Goal: Information Seeking & Learning: Learn about a topic

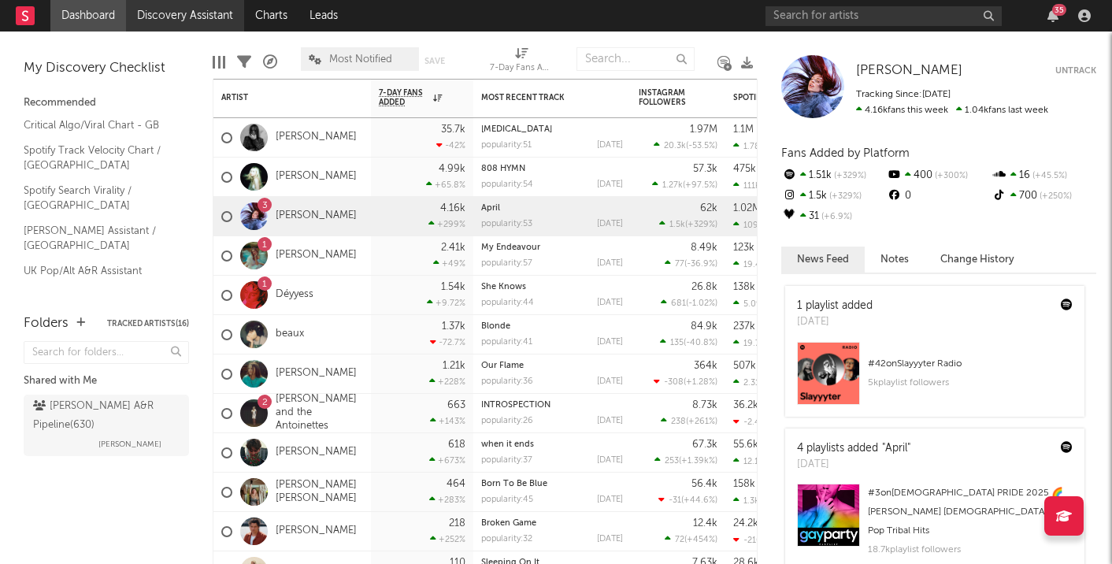
click at [183, 15] on link "Discovery Assistant" at bounding box center [185, 15] width 118 height 31
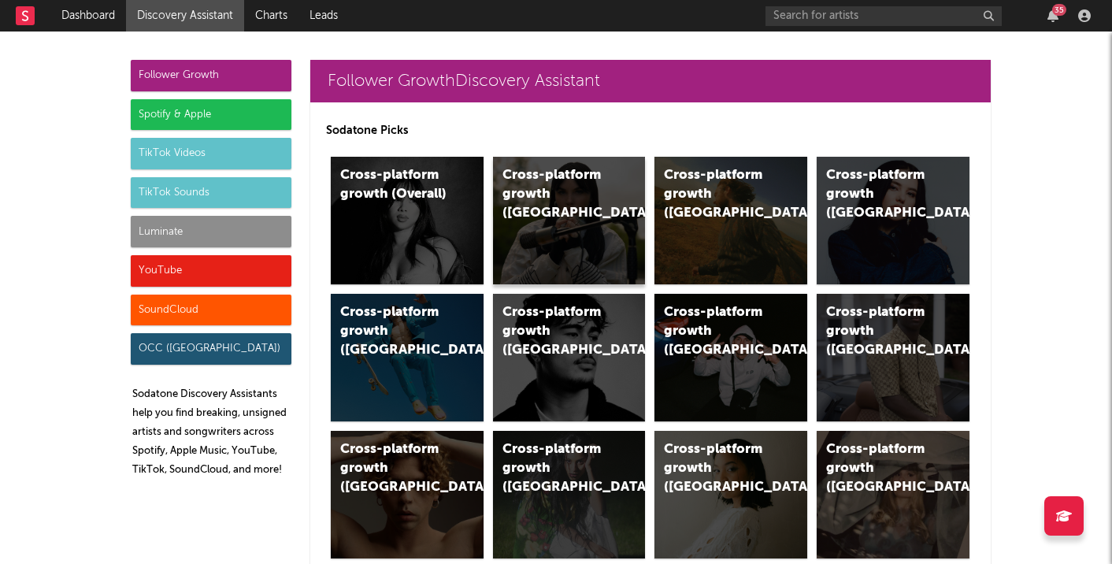
click at [536, 194] on div "Cross-platform growth ([GEOGRAPHIC_DATA])" at bounding box center [555, 194] width 107 height 57
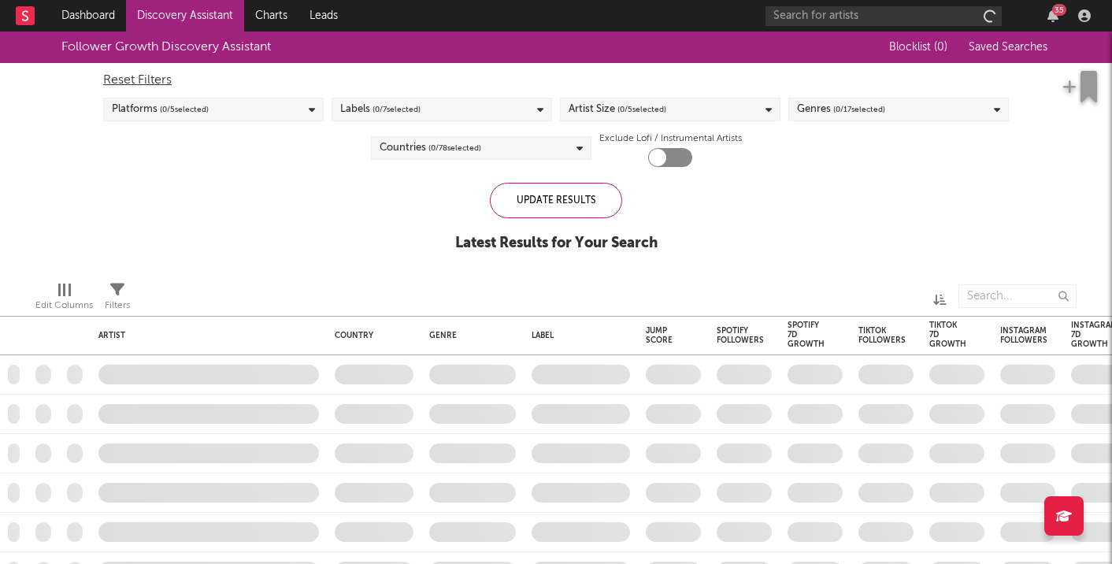
checkbox input "true"
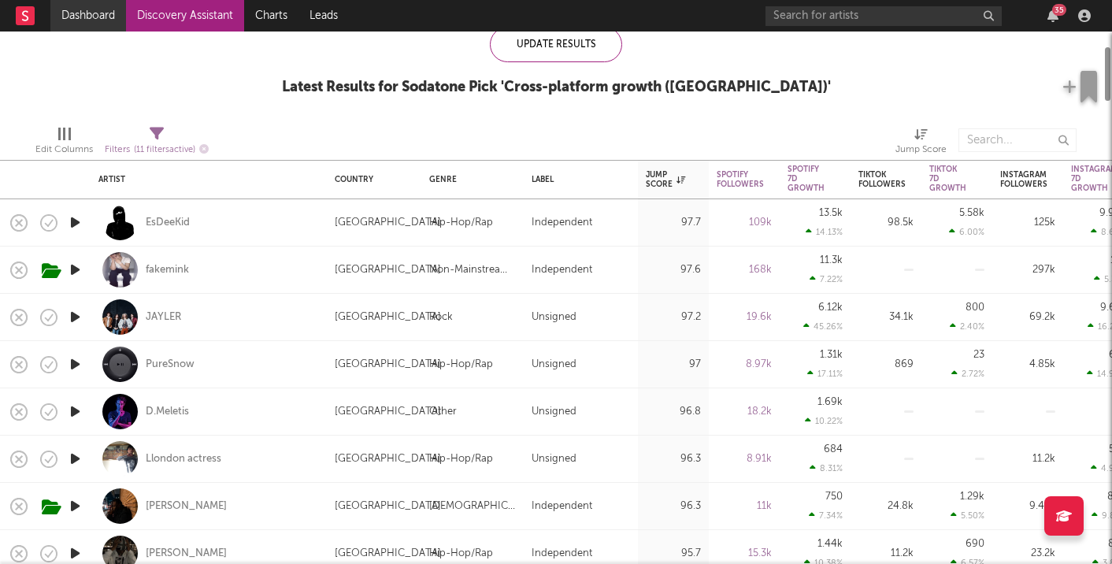
click at [94, 17] on link "Dashboard" at bounding box center [88, 15] width 76 height 31
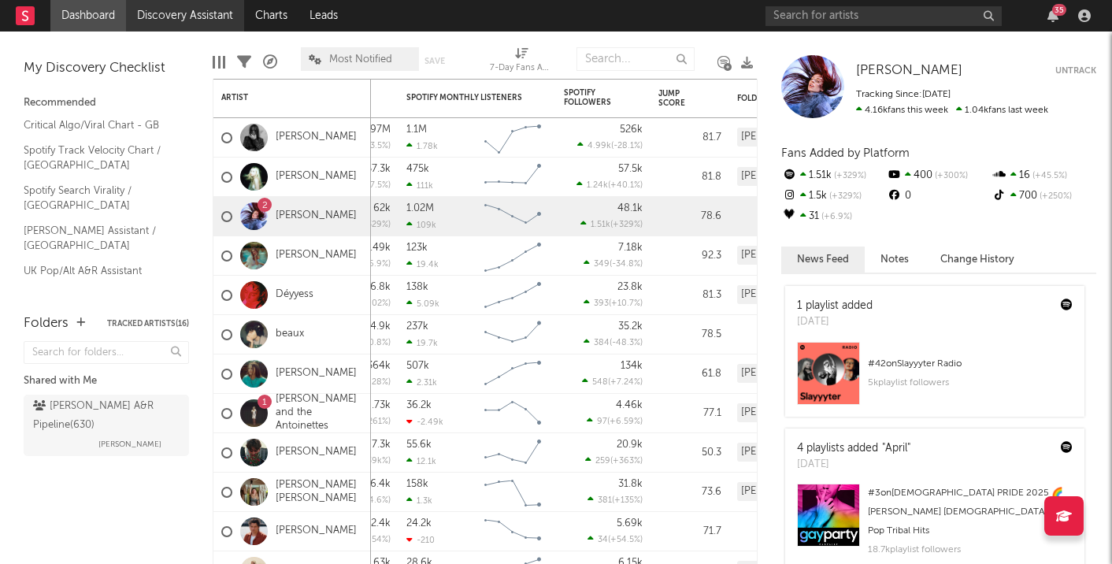
click at [203, 3] on link "Discovery Assistant" at bounding box center [185, 15] width 118 height 31
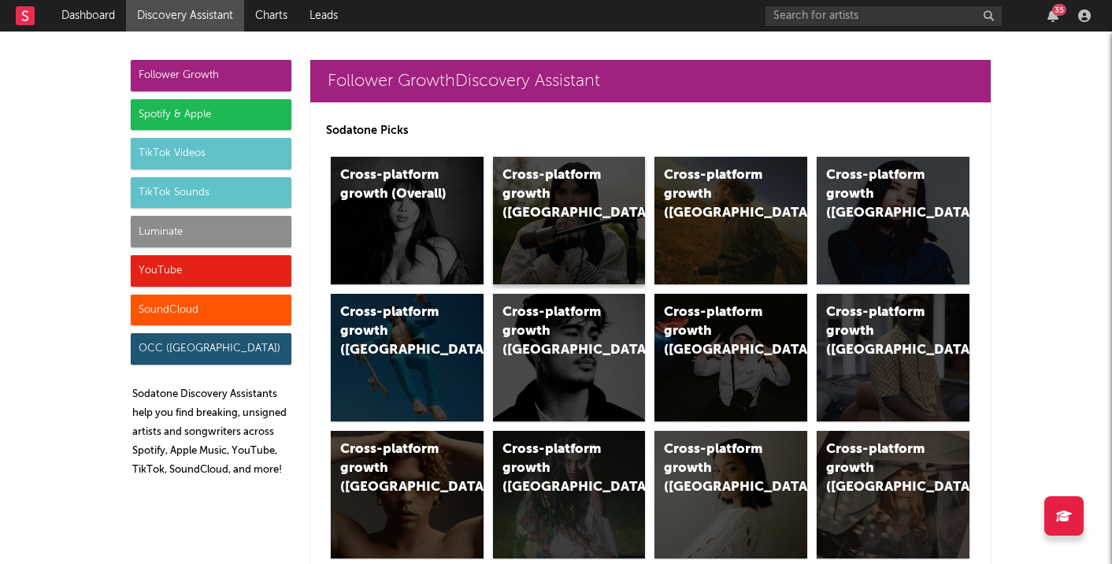
click at [570, 236] on div "Cross-platform growth (UK)" at bounding box center [569, 221] width 153 height 128
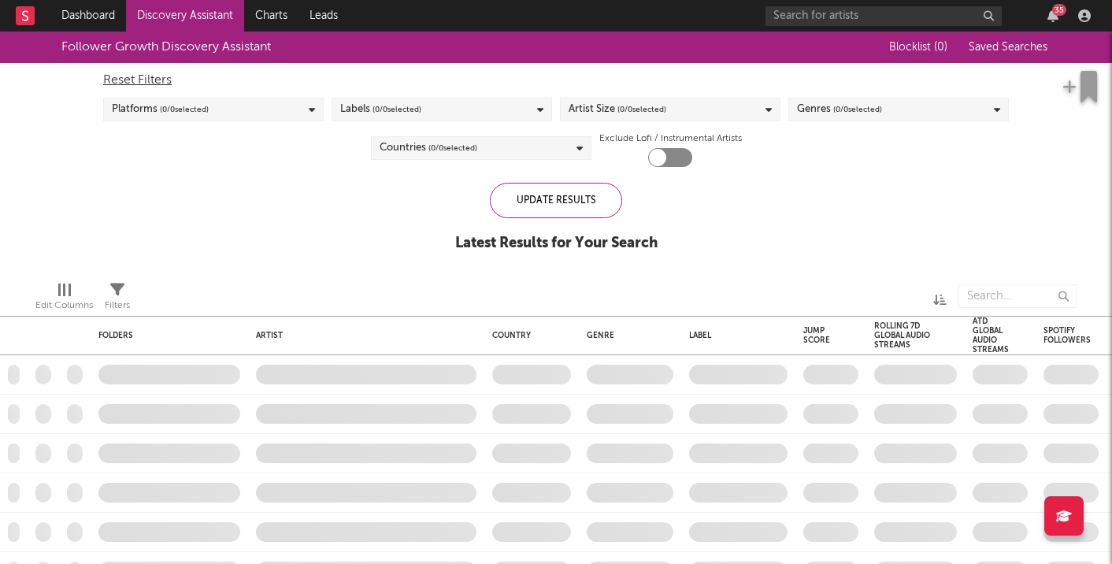
checkbox input "true"
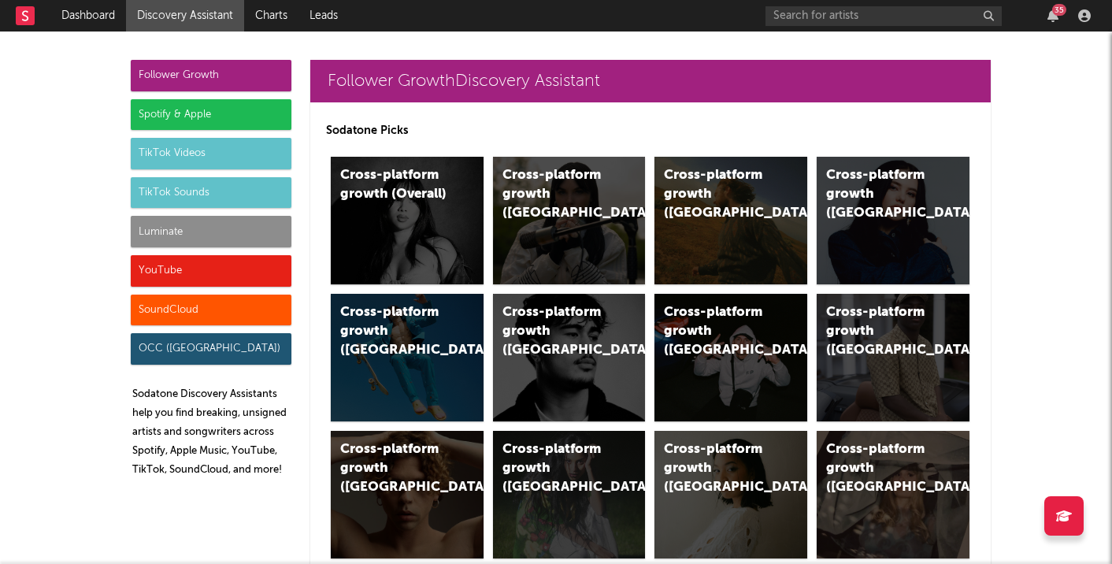
click at [206, 118] on div "Spotify & Apple" at bounding box center [211, 114] width 161 height 31
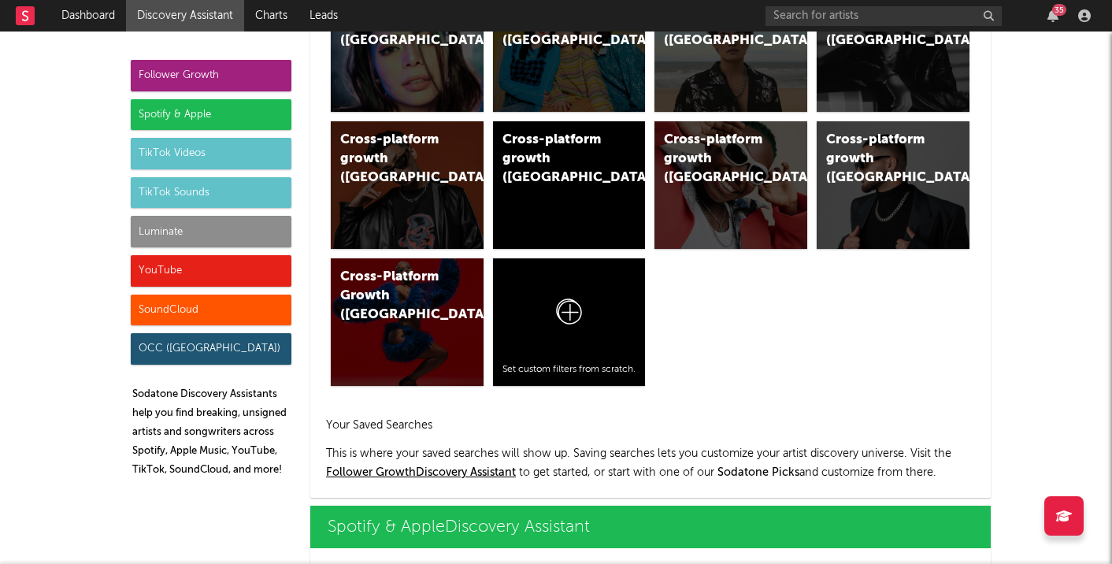
scroll to position [1574, 0]
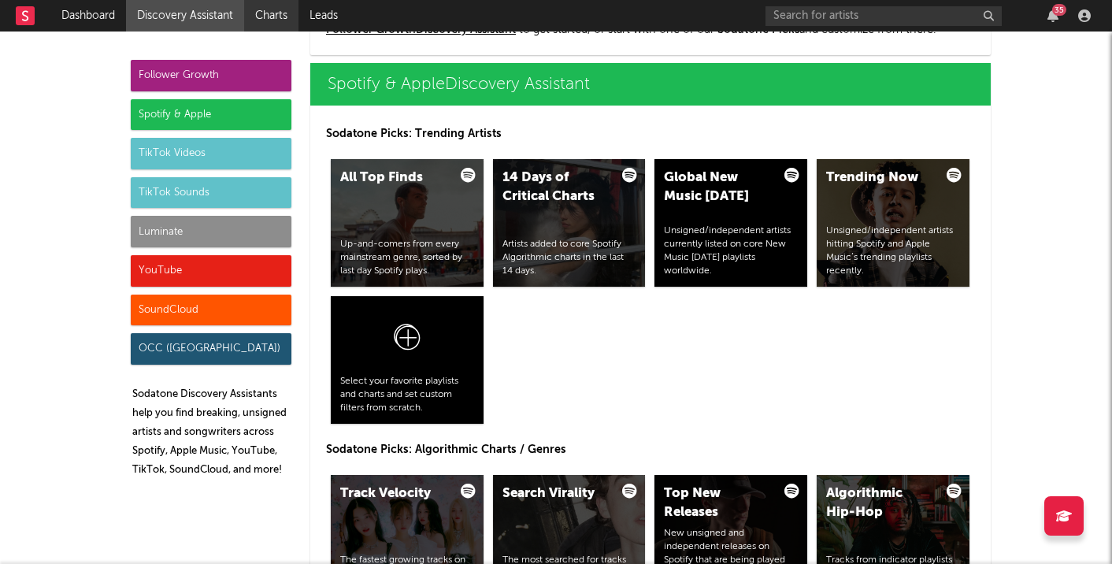
click at [276, 13] on link "Charts" at bounding box center [271, 15] width 54 height 31
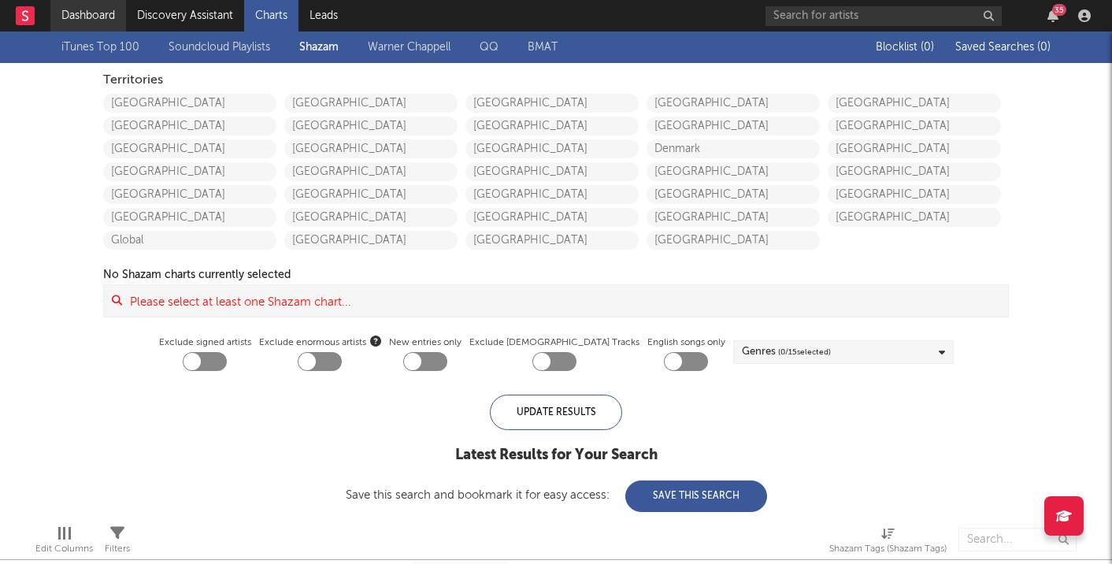
click at [96, 9] on link "Dashboard" at bounding box center [88, 15] width 76 height 31
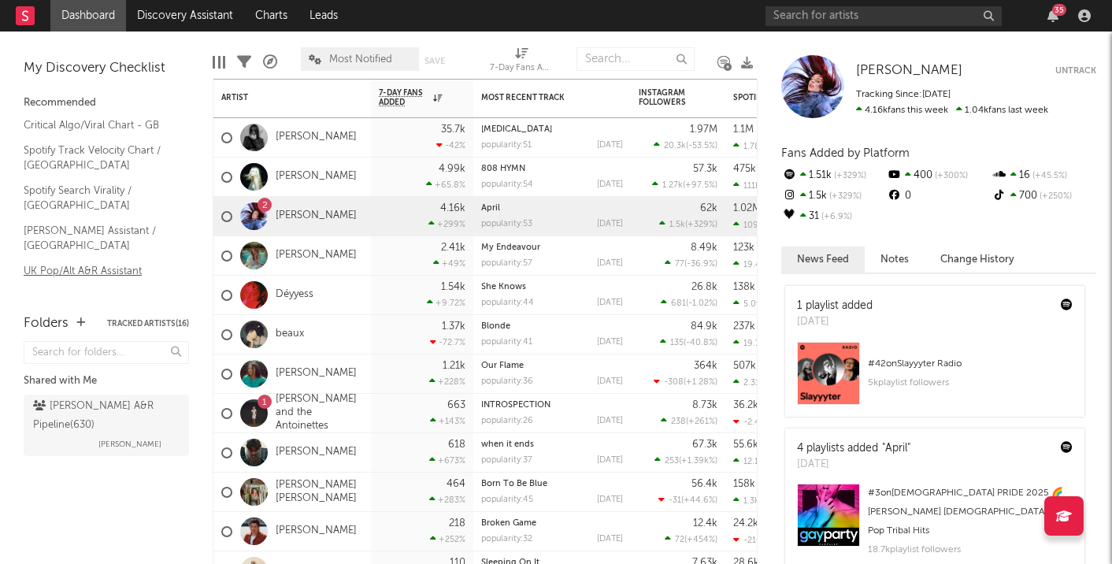
click at [90, 262] on link "UK Pop/Alt A&R Assistant" at bounding box center [99, 270] width 150 height 17
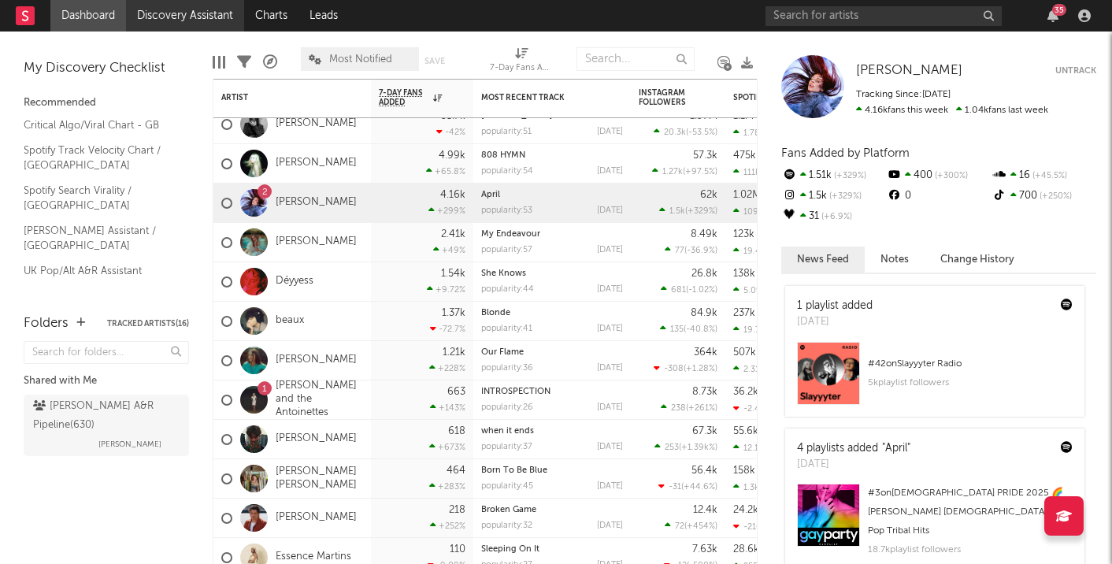
click at [218, 16] on link "Discovery Assistant" at bounding box center [185, 15] width 118 height 31
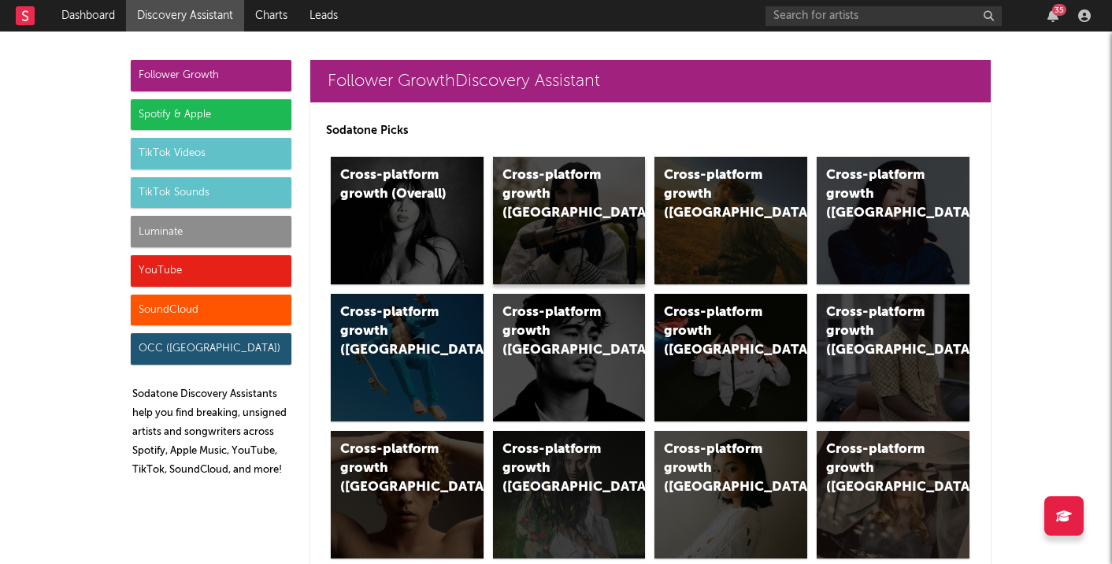
click at [522, 206] on div "Cross-platform growth (UK)" at bounding box center [569, 221] width 153 height 128
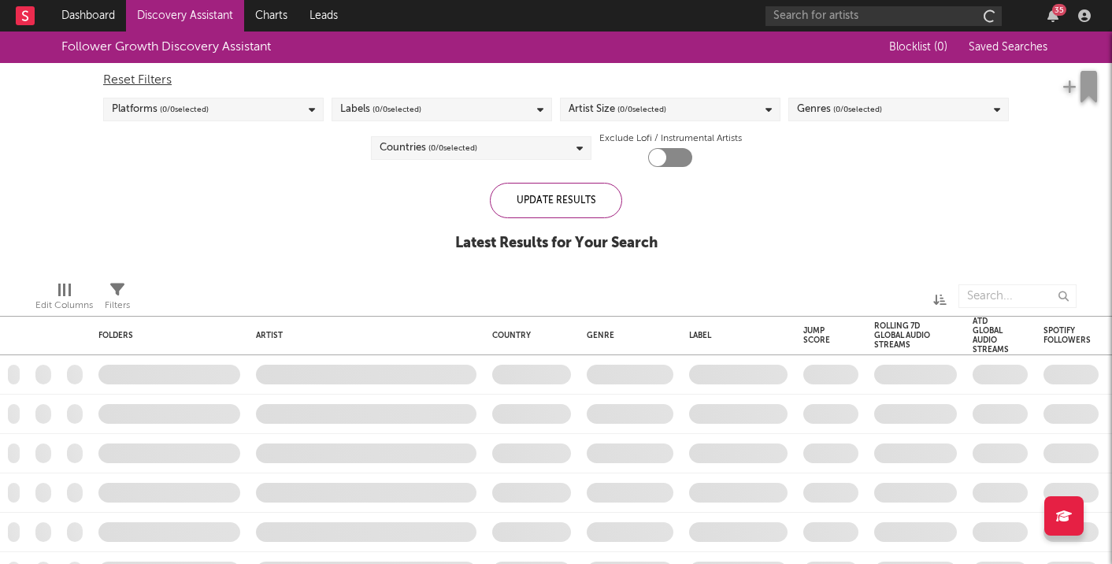
checkbox input "true"
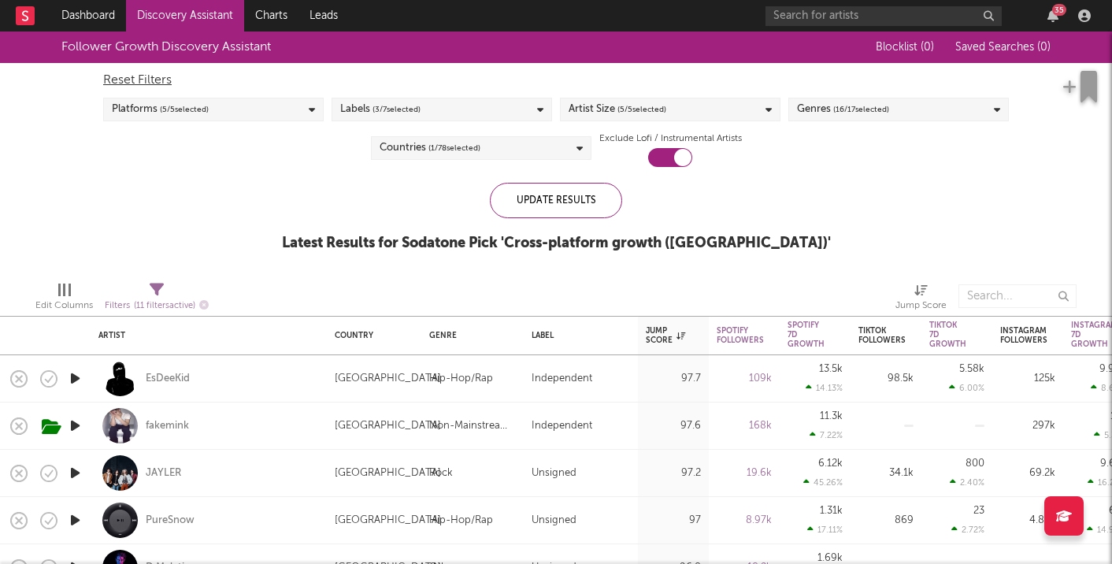
click at [820, 110] on div "Genres ( 16 / 17 selected)" at bounding box center [843, 109] width 92 height 19
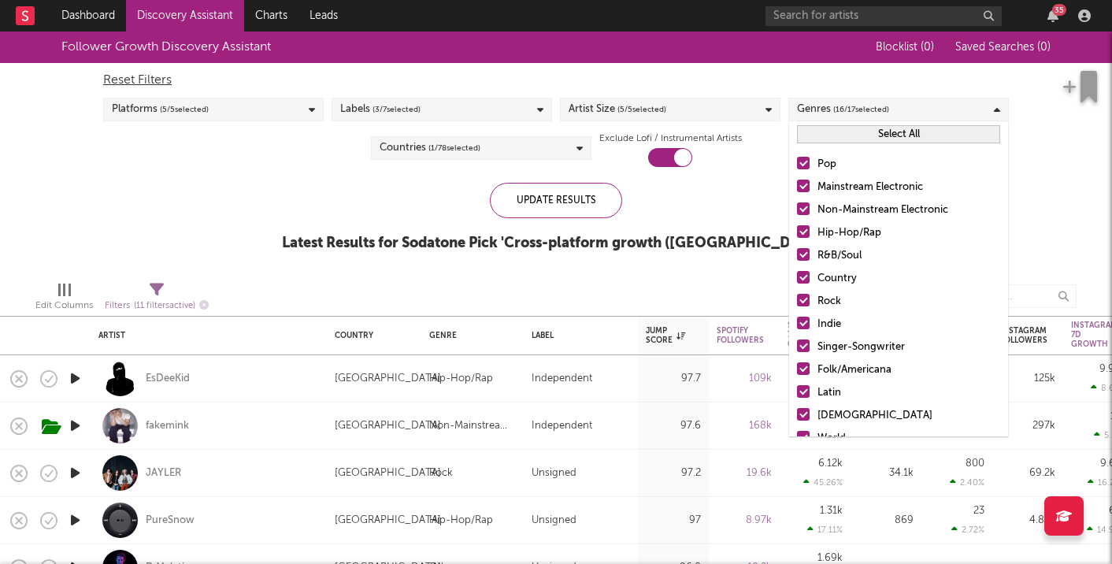
click at [805, 190] on div at bounding box center [803, 186] width 13 height 13
click at [797, 190] on input "Mainstream Electronic" at bounding box center [797, 187] width 0 height 19
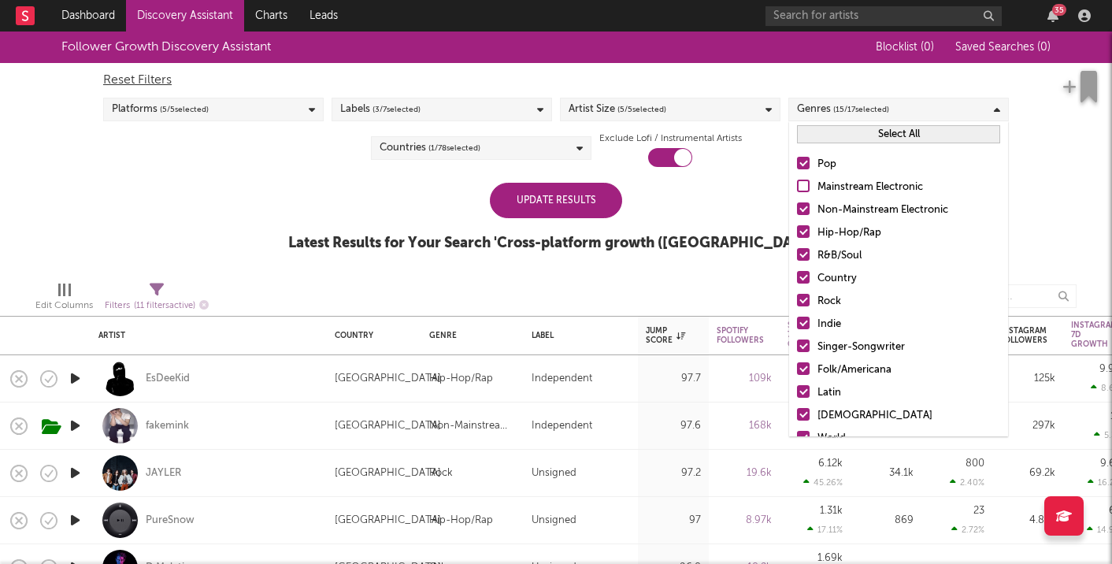
click at [805, 206] on div at bounding box center [803, 208] width 13 height 13
click at [797, 206] on input "Non-Mainstream Electronic" at bounding box center [797, 210] width 0 height 19
click at [805, 239] on label "Hip-Hop/Rap" at bounding box center [898, 233] width 203 height 19
click at [797, 239] on input "Hip-Hop/Rap" at bounding box center [797, 233] width 0 height 19
click at [805, 256] on div at bounding box center [803, 254] width 13 height 13
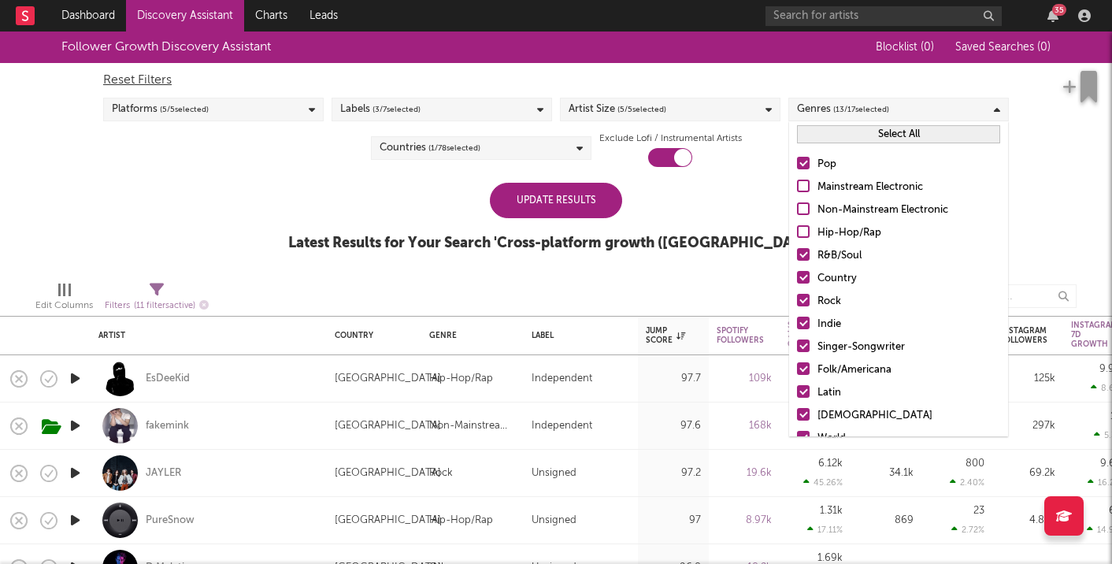
click at [797, 256] on input "R&B/Soul" at bounding box center [797, 255] width 0 height 19
click at [869, 135] on button "Select All" at bounding box center [898, 134] width 203 height 18
click at [869, 135] on button "Deselect All" at bounding box center [898, 134] width 203 height 18
click at [798, 170] on label "Pop" at bounding box center [898, 164] width 203 height 19
click at [797, 170] on input "Pop" at bounding box center [797, 164] width 0 height 19
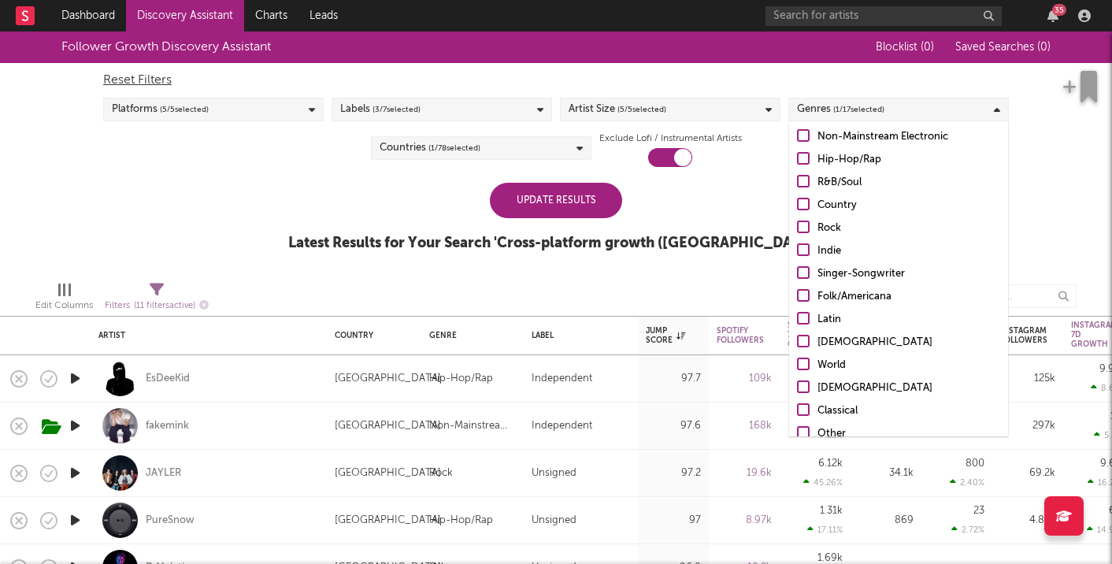
scroll to position [75, 0]
click at [807, 267] on div at bounding box center [803, 271] width 13 height 13
click at [797, 267] on input "Singer-Songwriter" at bounding box center [797, 272] width 0 height 19
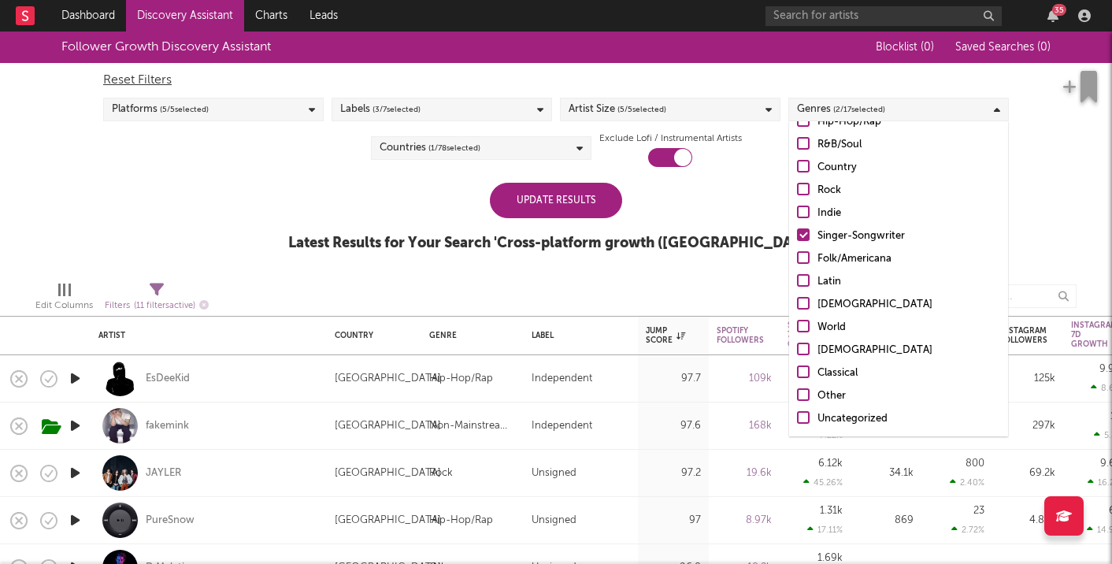
click at [628, 202] on div "Update Results Latest Results for Your Search ' Cross-platform growth (UK) '" at bounding box center [555, 226] width 535 height 86
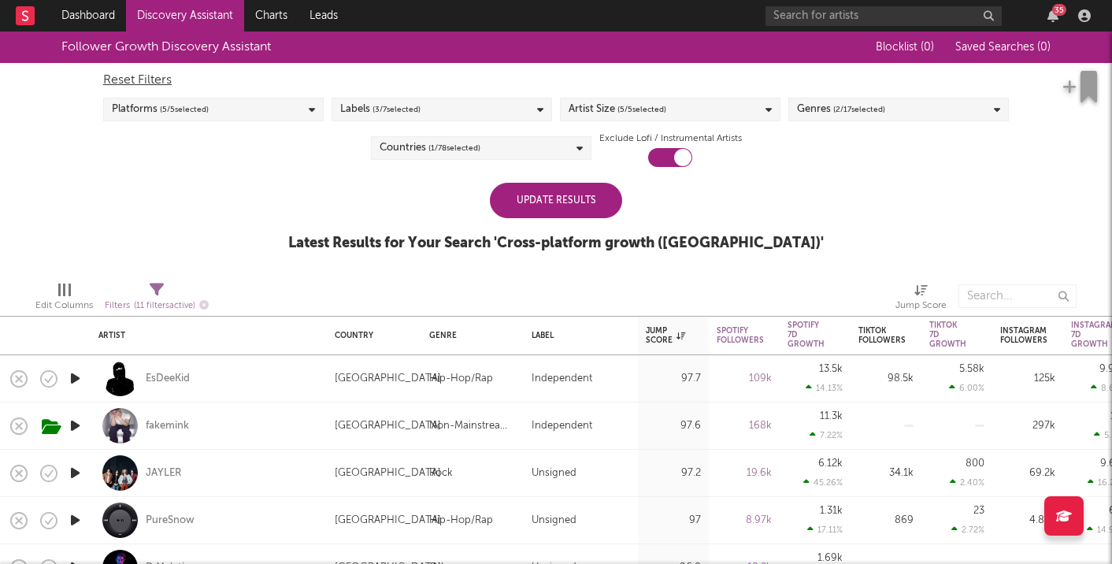
click at [592, 203] on div "Update Results" at bounding box center [556, 200] width 132 height 35
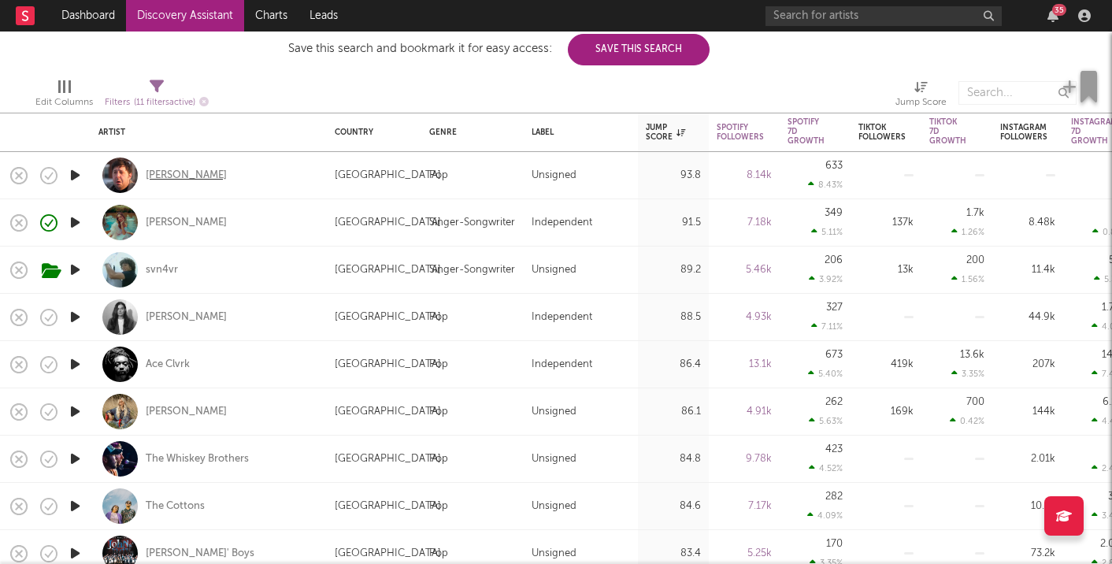
click at [166, 175] on div "Jim E. Brown" at bounding box center [186, 176] width 81 height 14
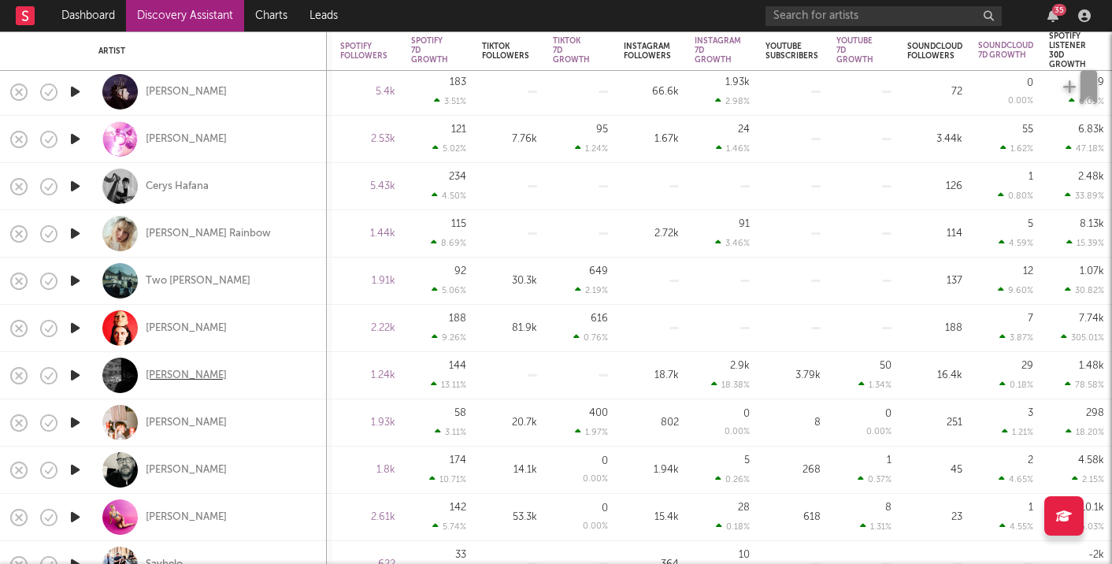
click at [161, 372] on div "Lloyd" at bounding box center [186, 376] width 81 height 14
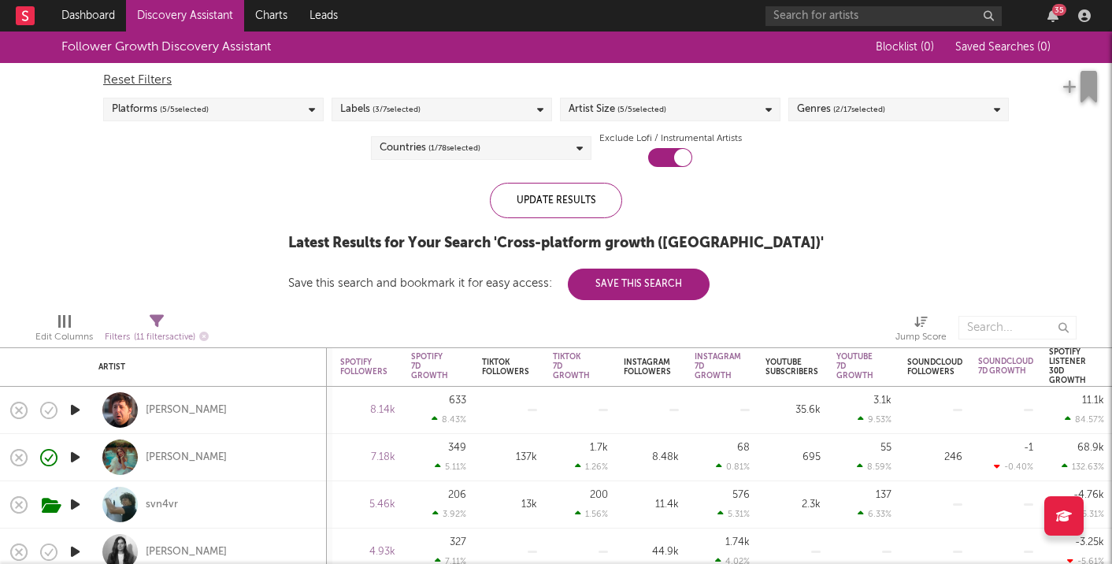
click at [294, 110] on div "Platforms ( 5 / 5 selected)" at bounding box center [213, 110] width 220 height 24
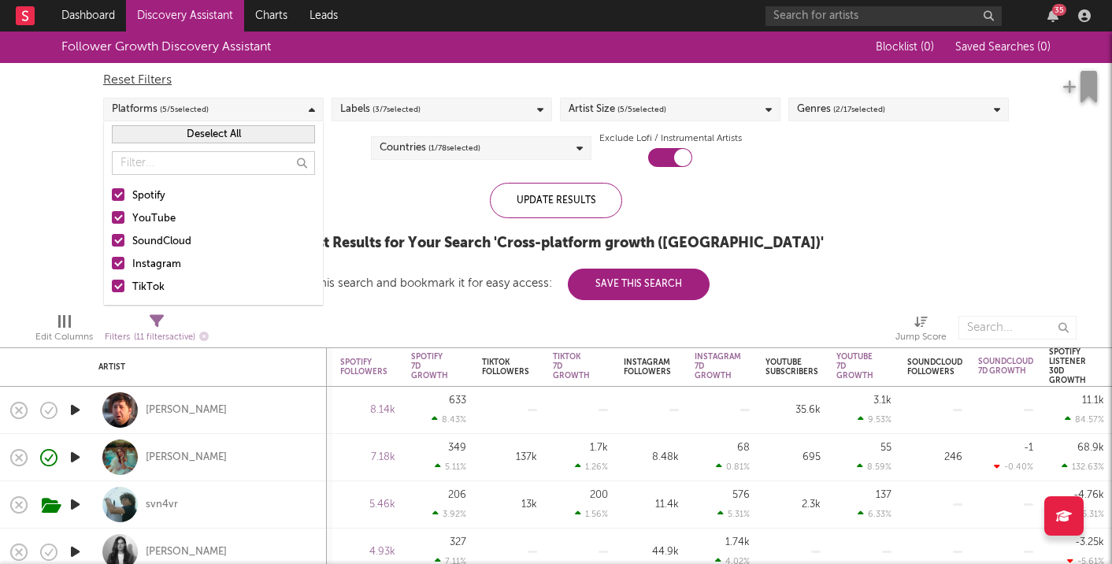
click at [115, 186] on div "Spotify YouTube SoundCloud Instagram TikTok" at bounding box center [213, 242] width 219 height 126
click at [118, 194] on div at bounding box center [118, 194] width 13 height 13
click at [112, 194] on input "Spotify" at bounding box center [112, 196] width 0 height 19
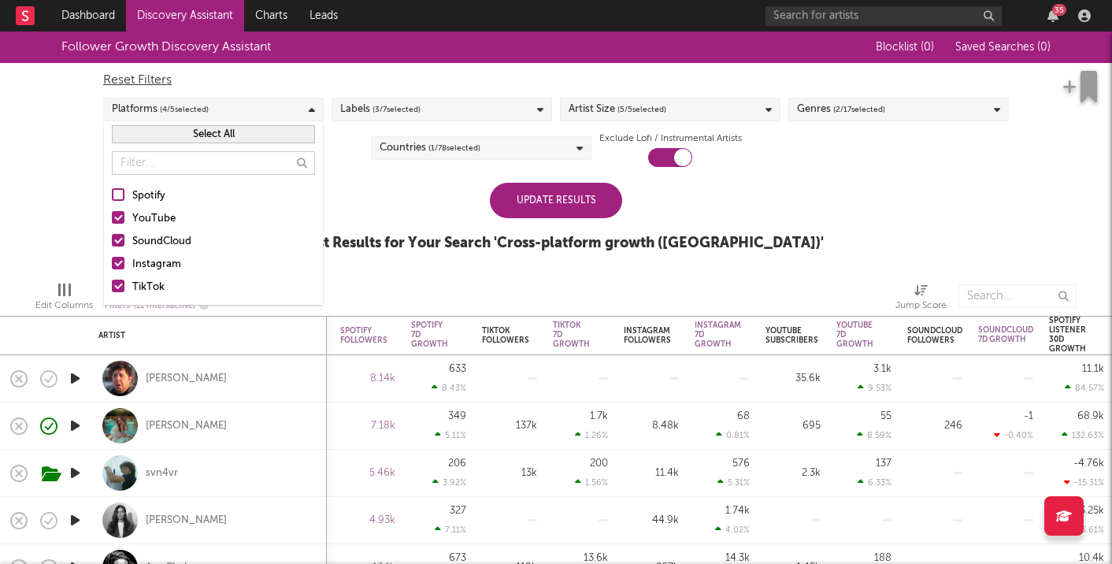
click at [118, 211] on div at bounding box center [118, 217] width 13 height 13
click at [112, 211] on input "YouTube" at bounding box center [112, 218] width 0 height 19
drag, startPoint x: 117, startPoint y: 238, endPoint x: 117, endPoint y: 254, distance: 15.7
click at [117, 238] on div at bounding box center [118, 240] width 13 height 13
click at [112, 238] on input "SoundCloud" at bounding box center [112, 241] width 0 height 19
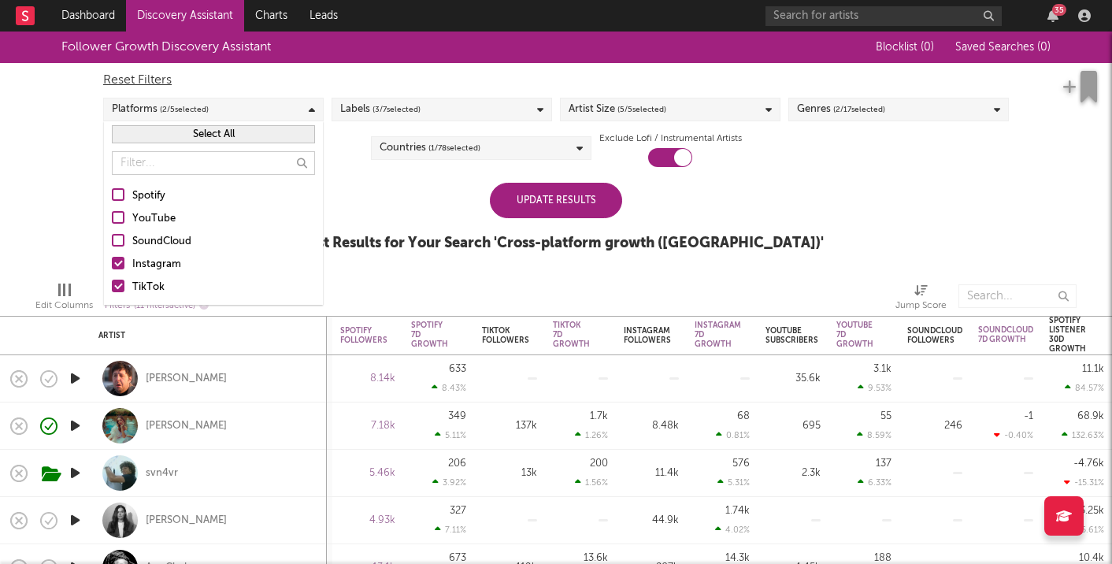
click at [117, 267] on div at bounding box center [118, 263] width 13 height 13
click at [112, 267] on input "Instagram" at bounding box center [112, 264] width 0 height 19
click at [522, 189] on div "Update Results" at bounding box center [556, 200] width 132 height 35
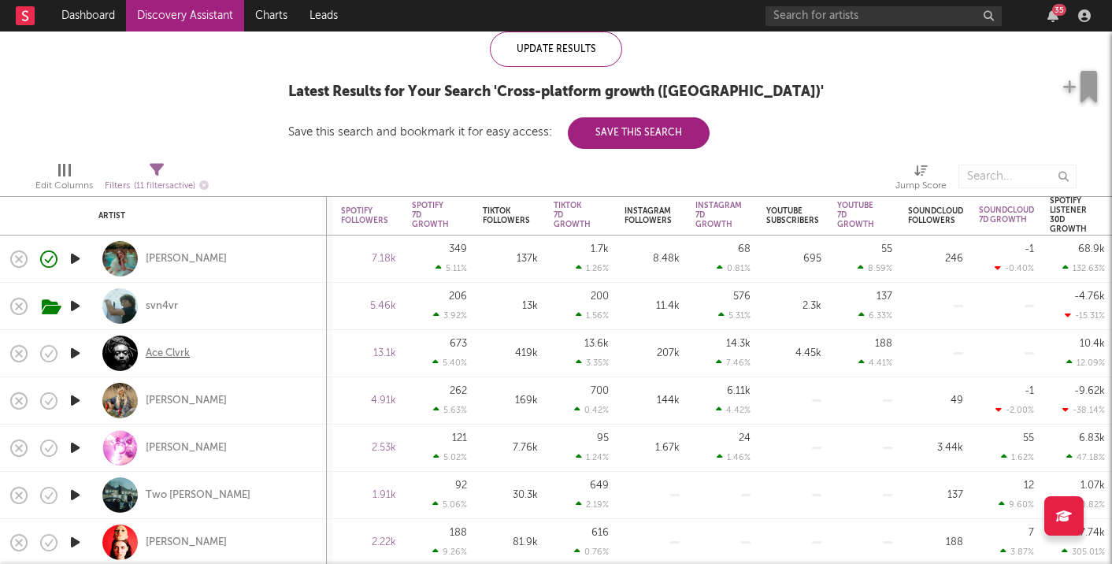
click at [169, 354] on div "Ace Clvrk" at bounding box center [168, 353] width 44 height 14
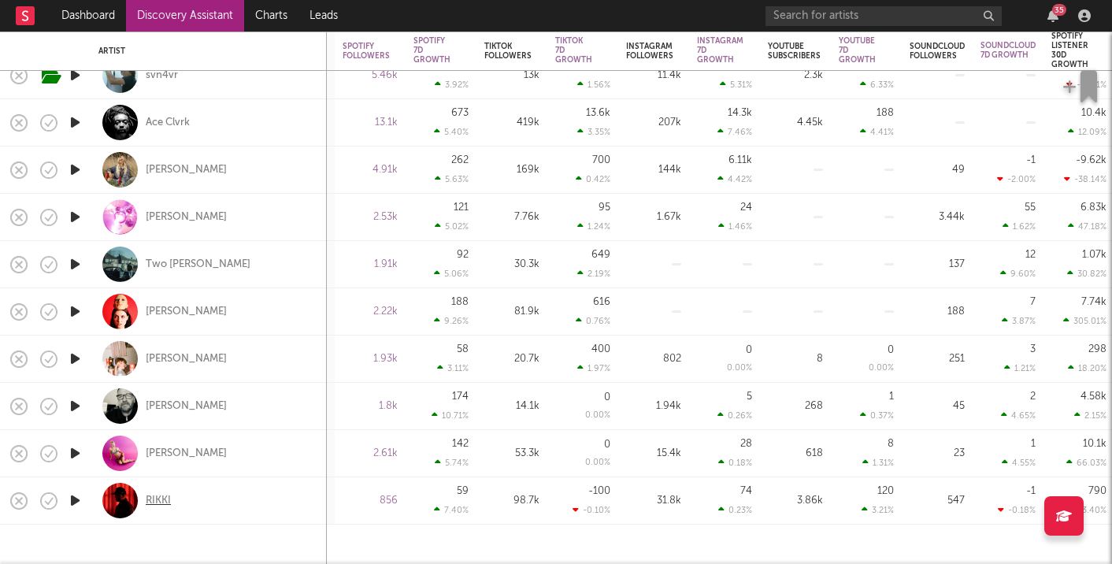
click at [160, 497] on div "RIKKI" at bounding box center [158, 501] width 25 height 14
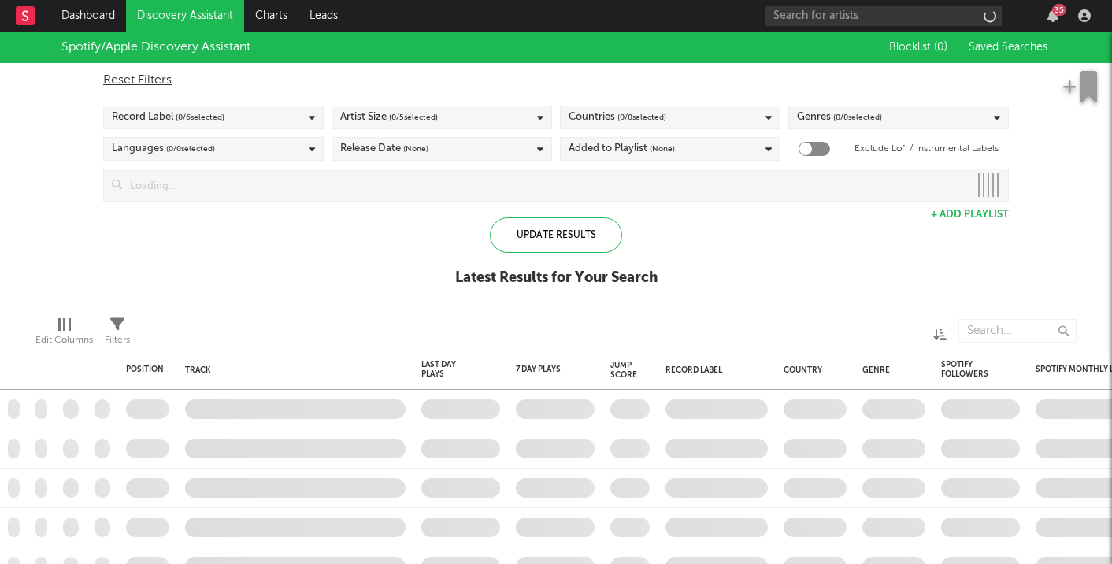
checkbox input "true"
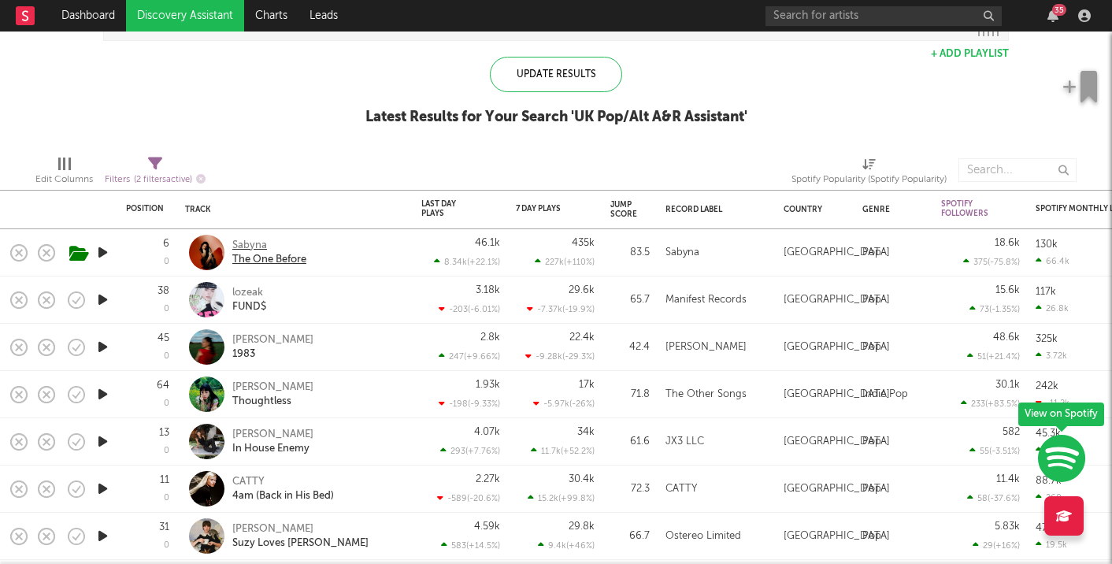
click at [250, 242] on div "Sabyna" at bounding box center [269, 246] width 74 height 14
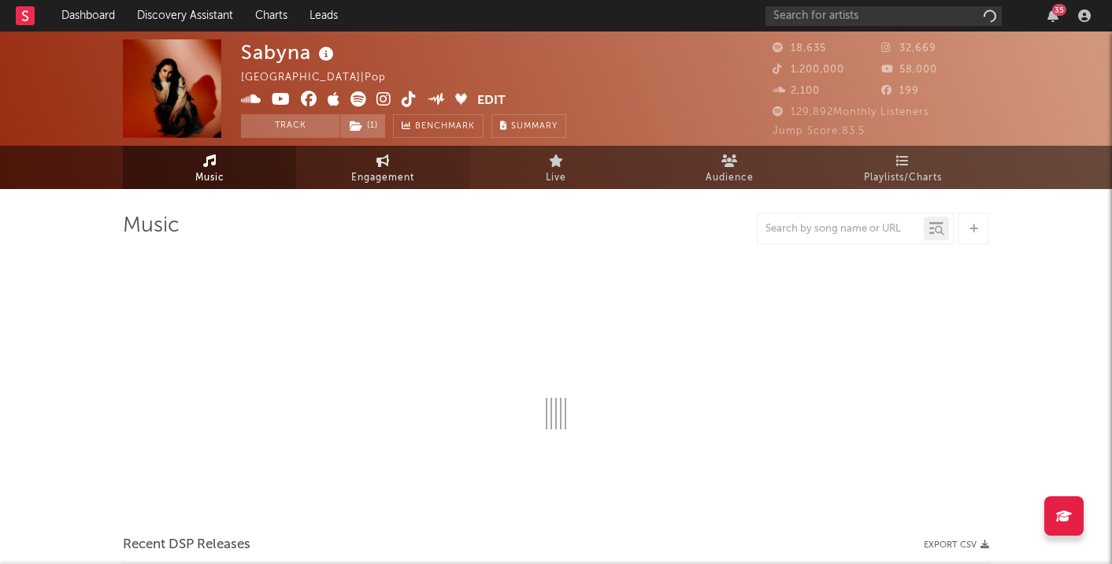
select select "6m"
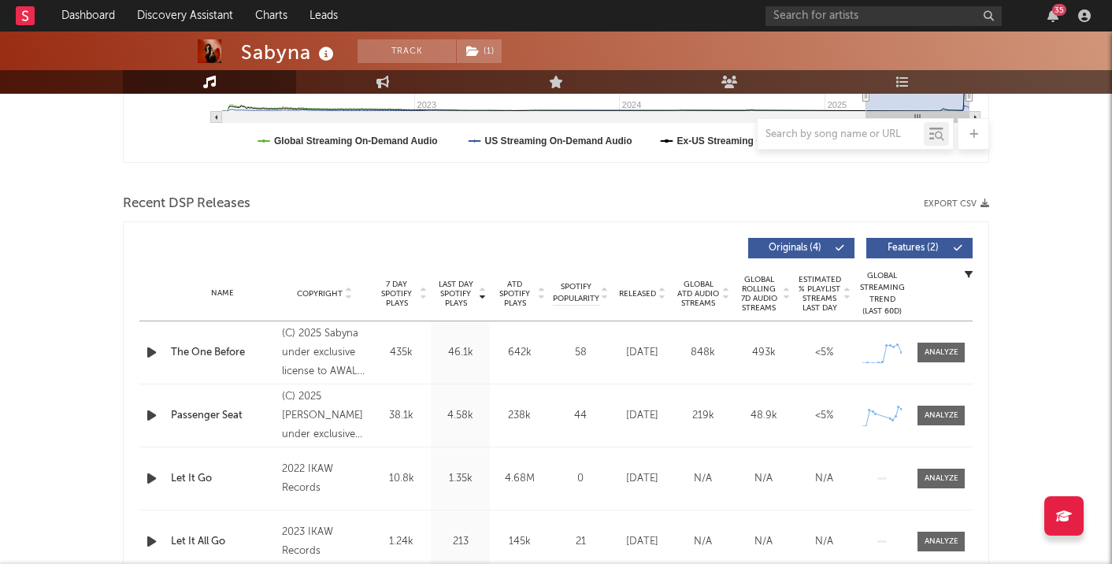
scroll to position [510, 0]
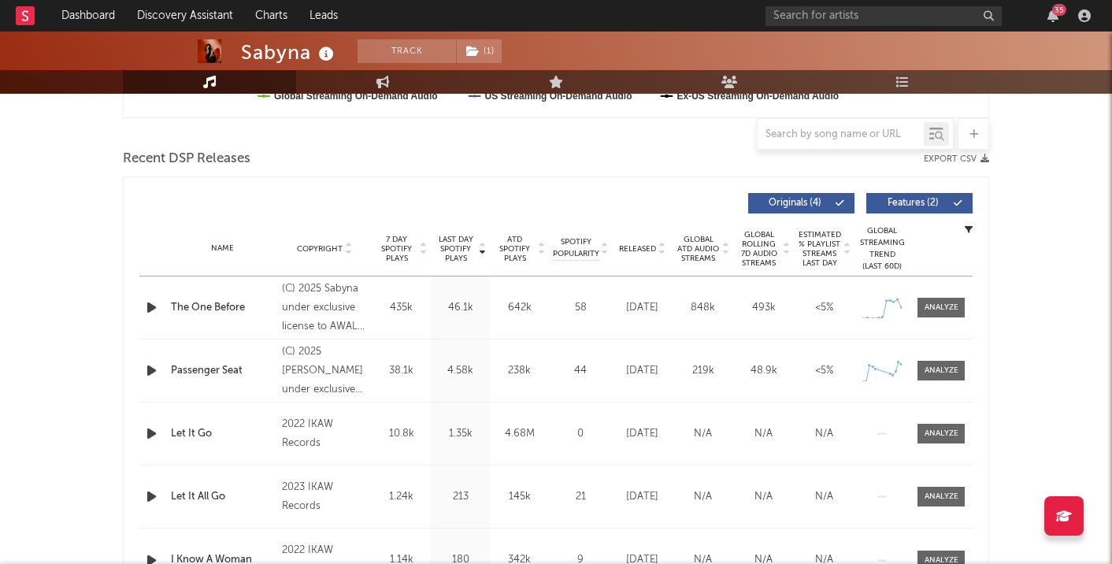
click at [929, 317] on div "Name The One Before Copyright (C) 2025 Sabyna under exclusive license to AWAL R…" at bounding box center [555, 307] width 833 height 62
click at [928, 308] on div at bounding box center [941, 308] width 34 height 12
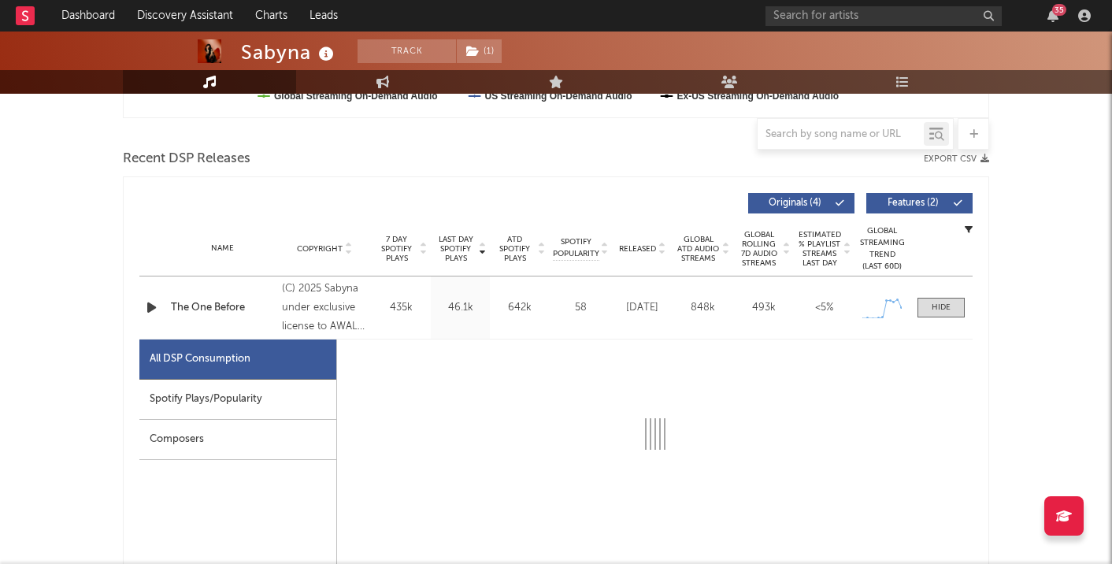
select select "1w"
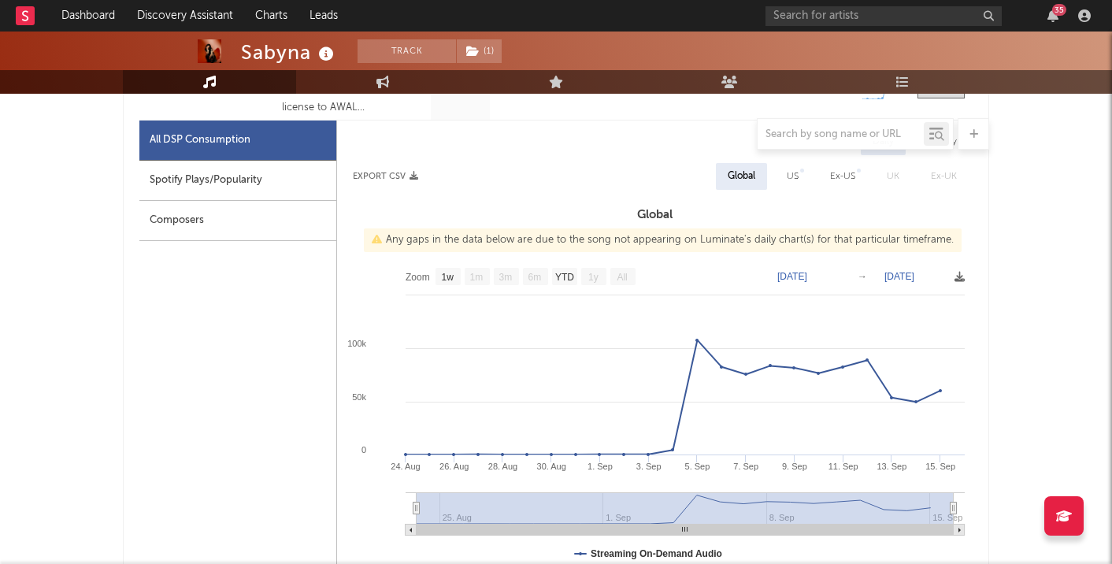
scroll to position [728, 0]
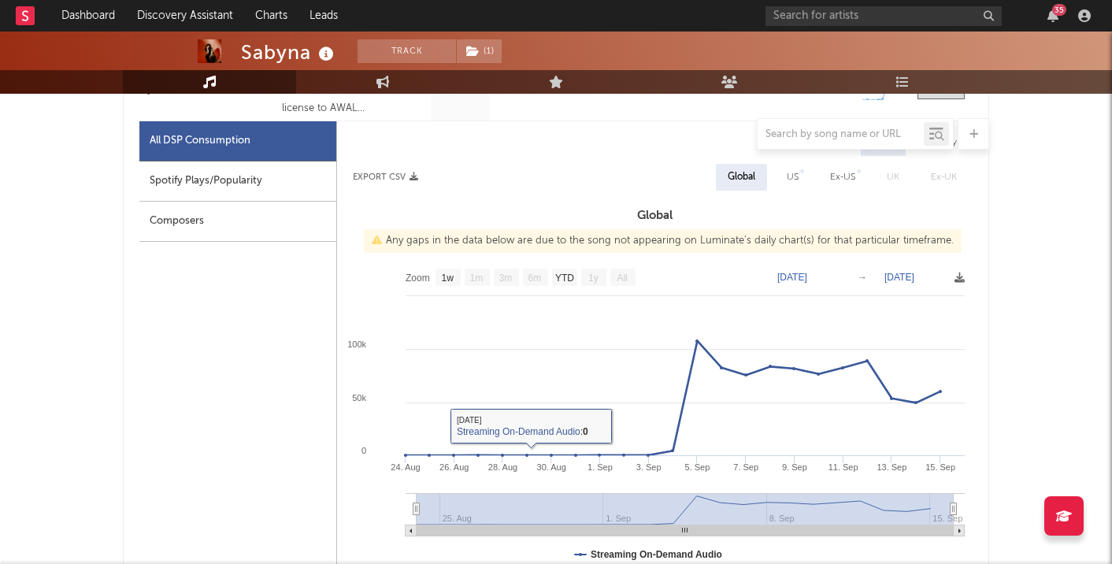
click at [276, 189] on div "Spotify Plays/Popularity" at bounding box center [237, 181] width 197 height 40
select select "1w"
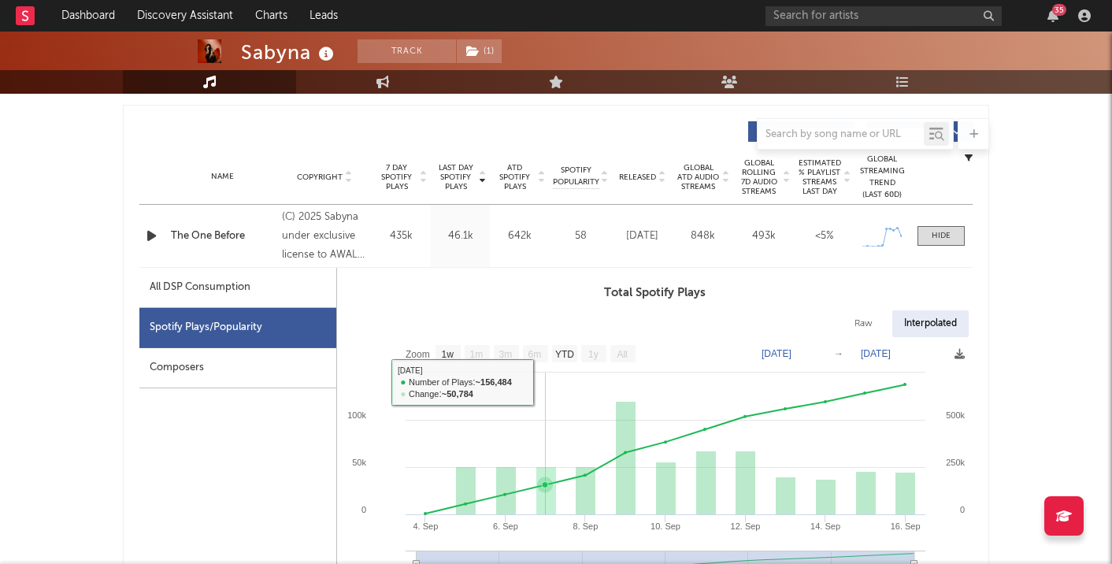
scroll to position [581, 0]
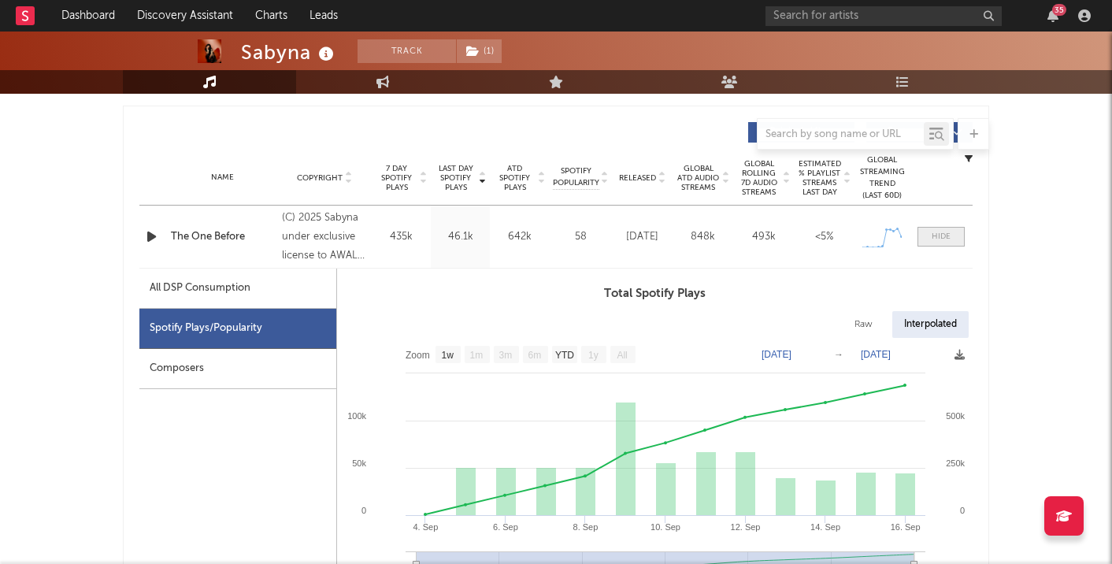
click at [936, 239] on div at bounding box center [941, 237] width 19 height 12
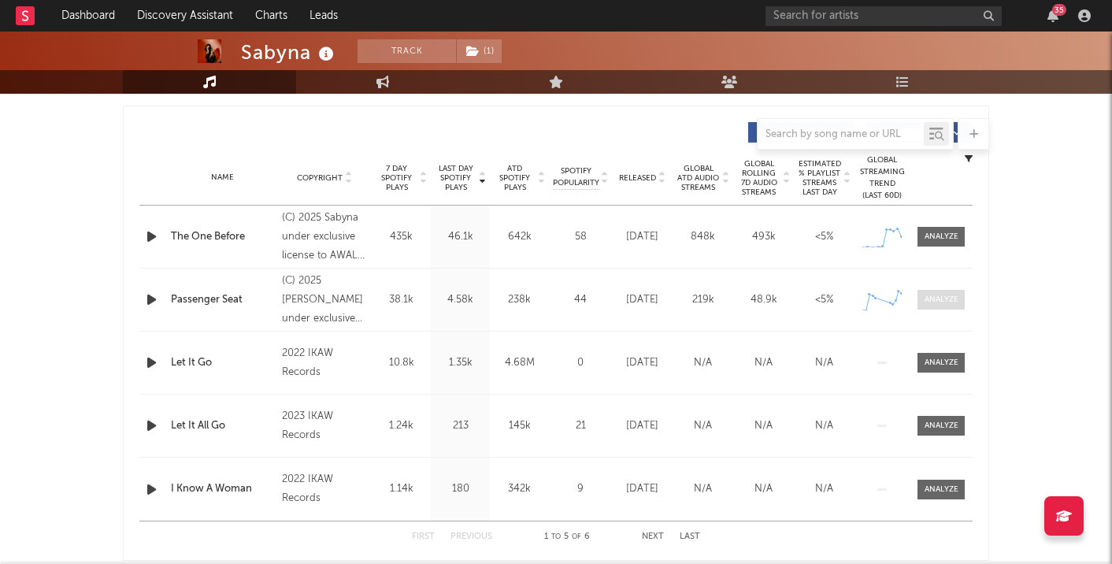
click at [941, 307] on span at bounding box center [940, 300] width 47 height 20
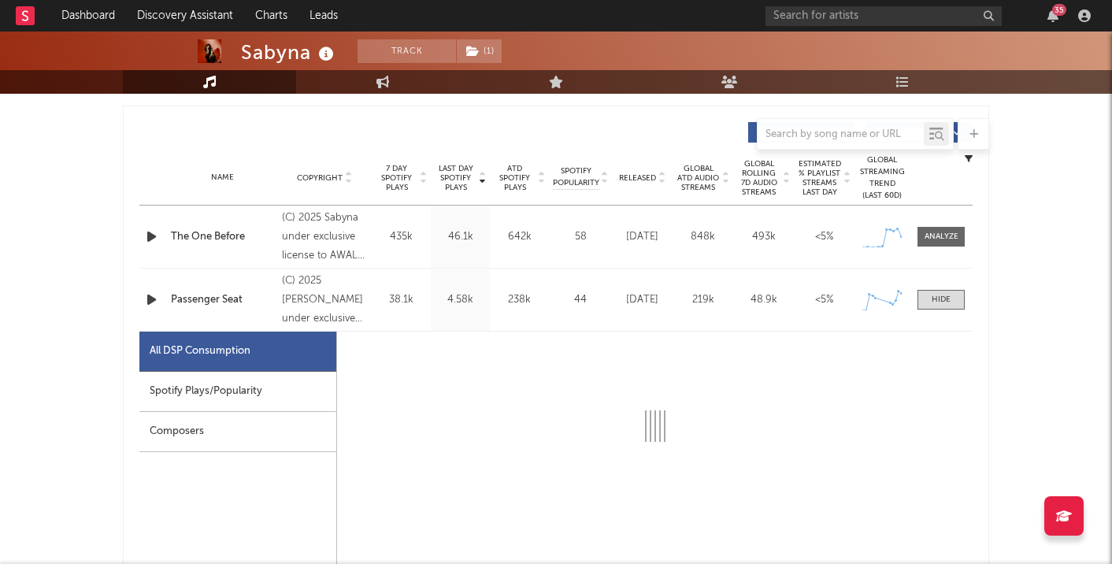
select select "1w"
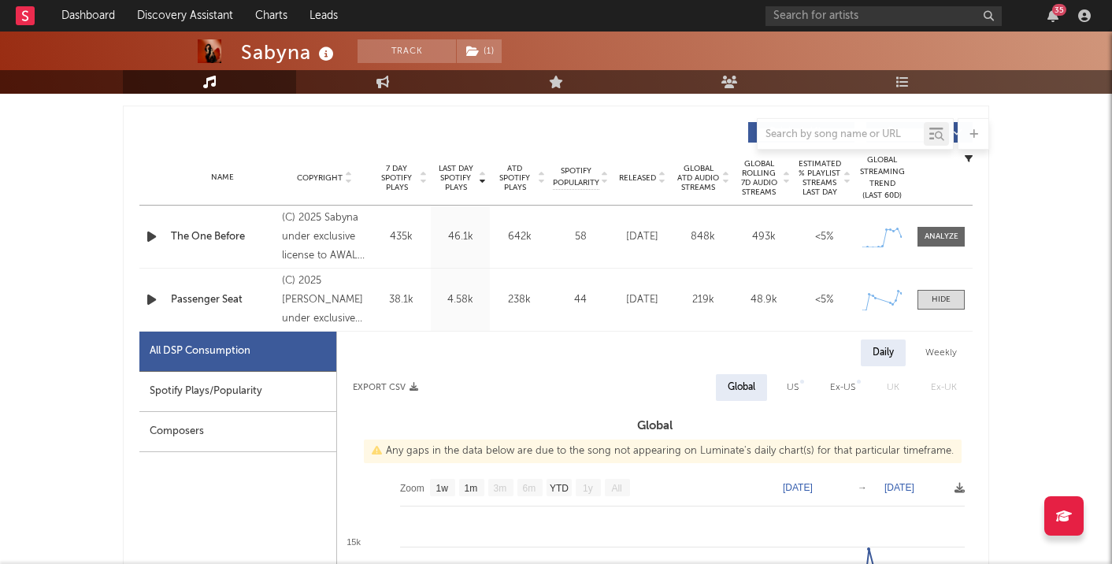
click at [265, 391] on div "Spotify Plays/Popularity" at bounding box center [237, 392] width 197 height 40
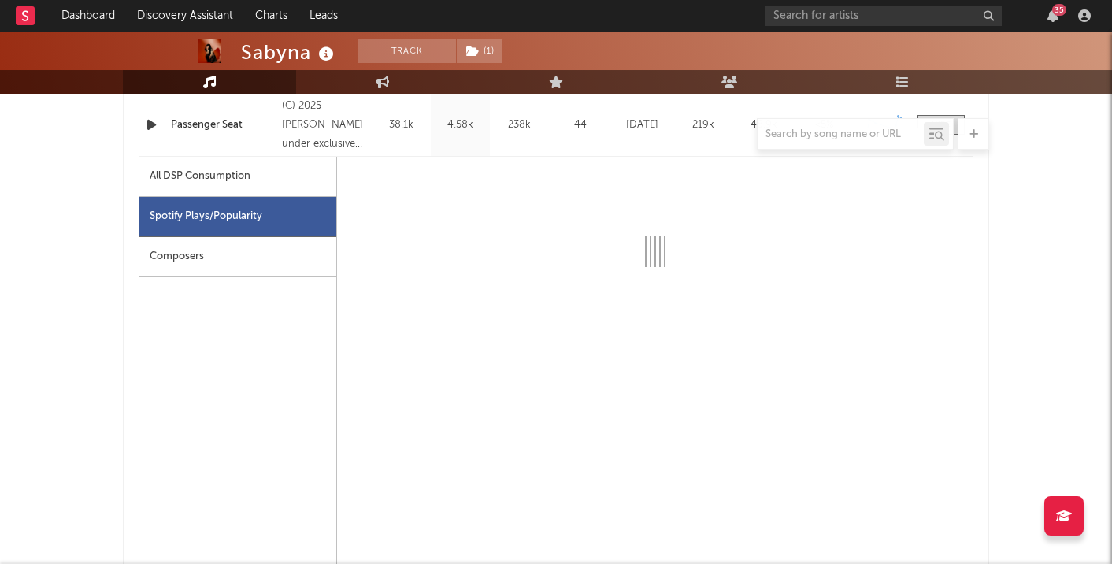
select select "1w"
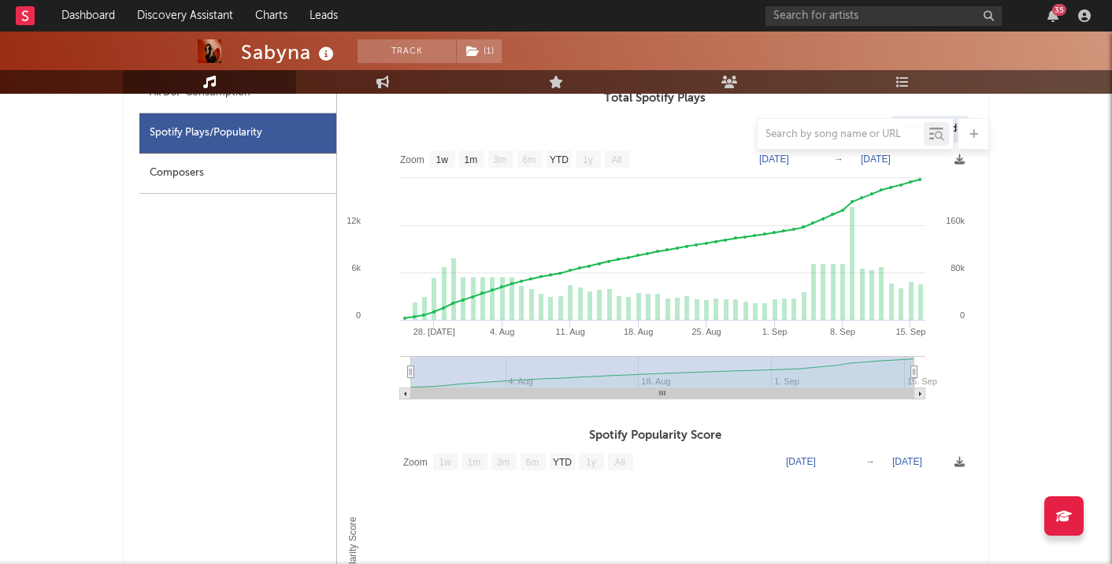
scroll to position [856, 0]
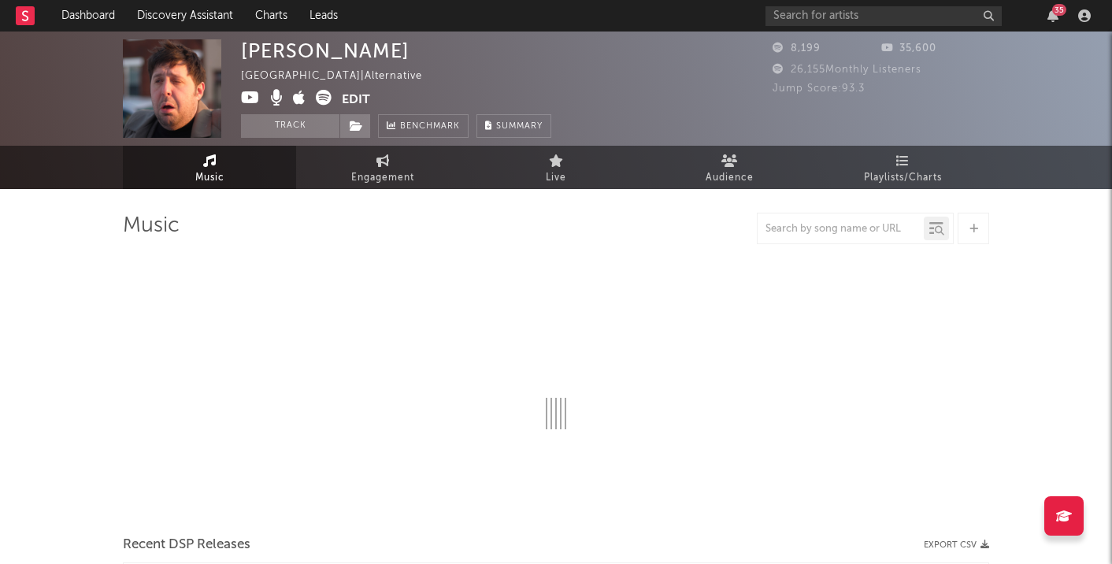
select select "1w"
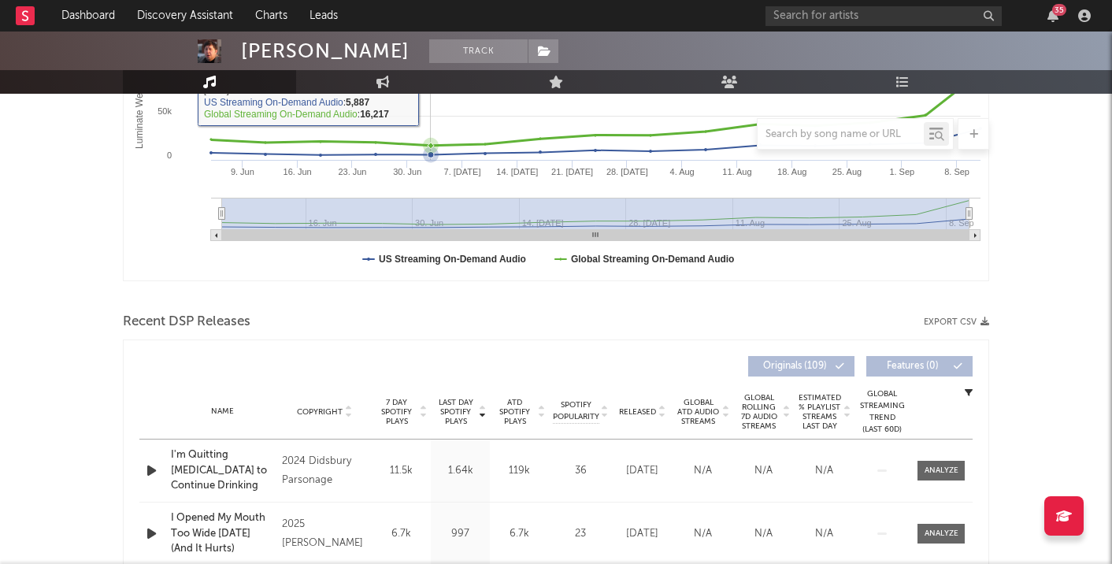
scroll to position [337, 0]
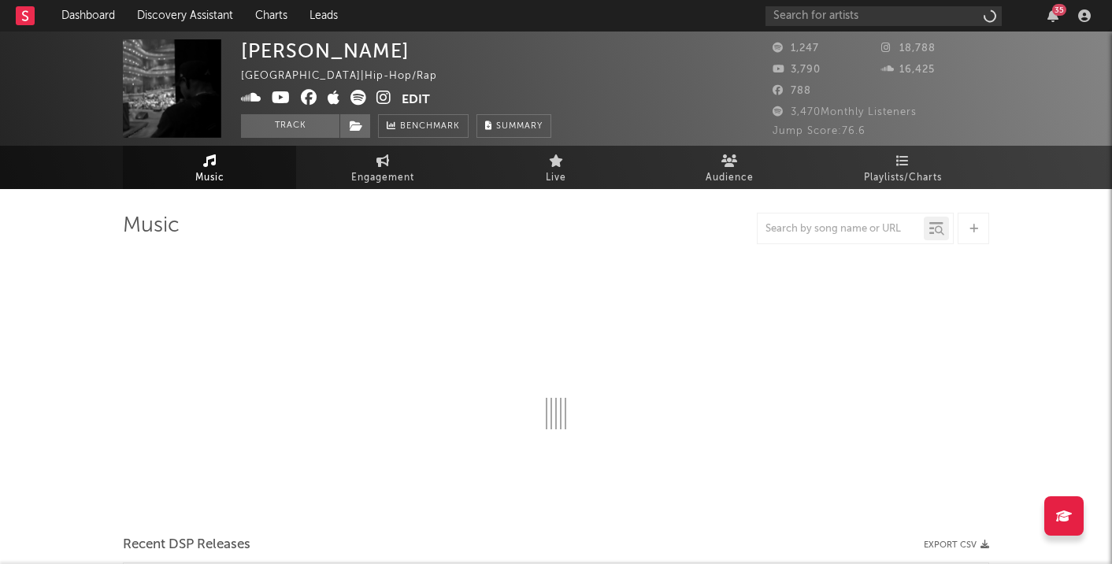
select select "1w"
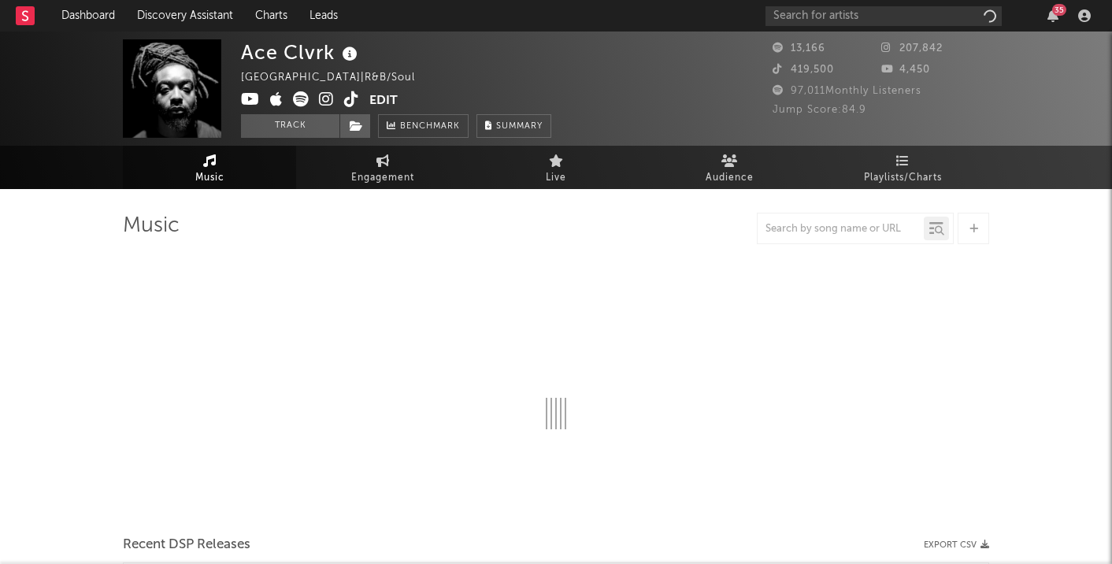
select select "6m"
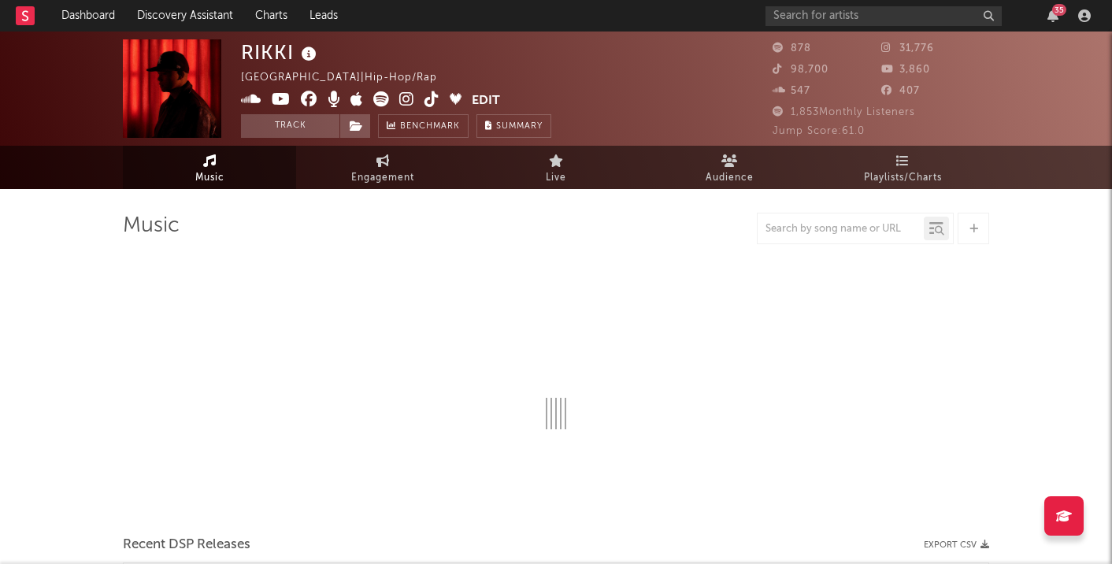
select select "1w"
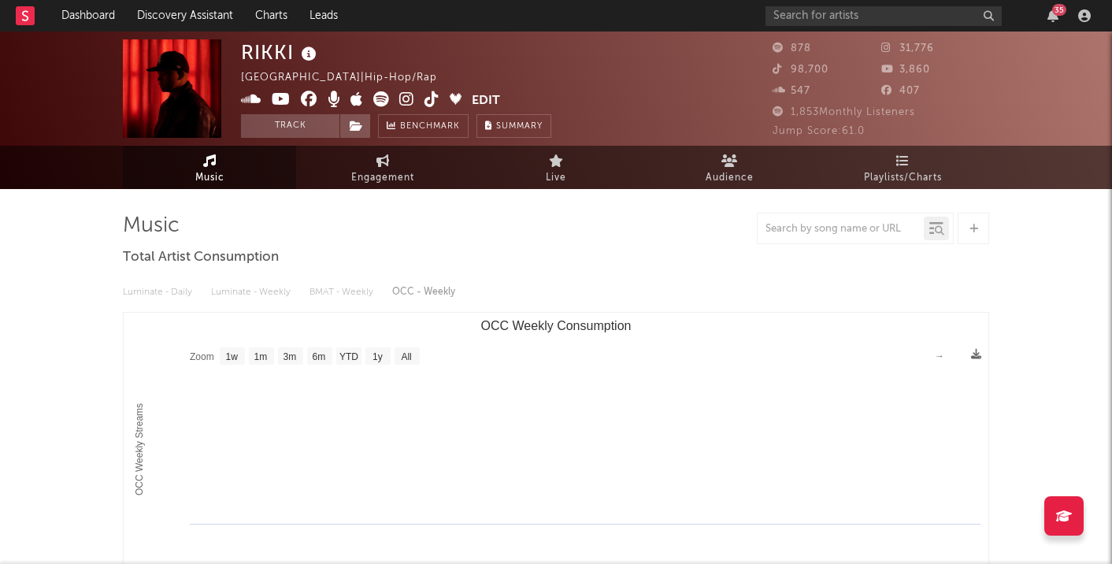
click at [432, 98] on icon at bounding box center [431, 99] width 15 height 16
click at [102, 14] on link "Dashboard" at bounding box center [88, 15] width 76 height 31
